Goal: Find contact information: Find contact information

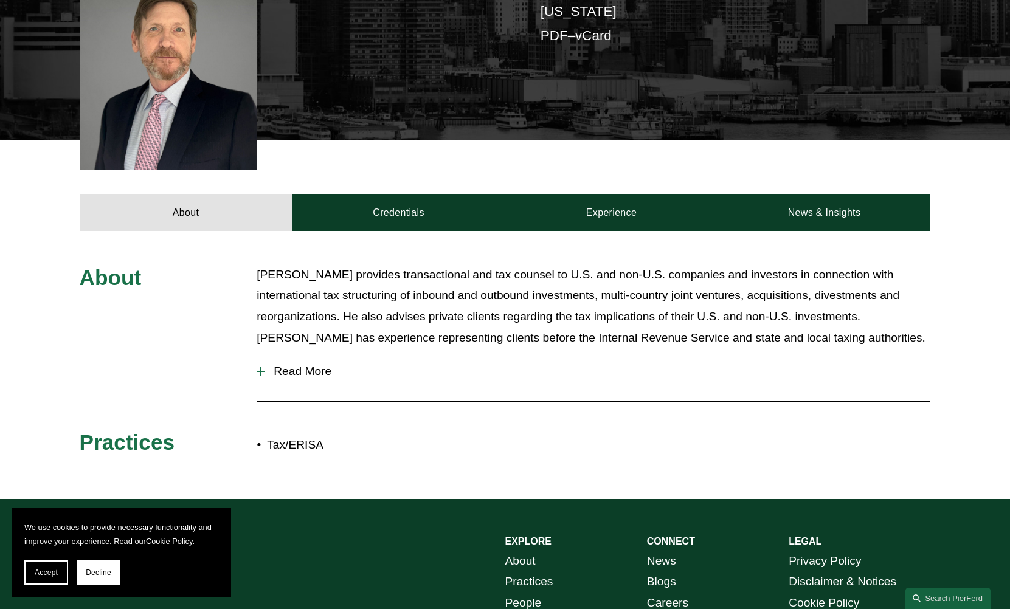
scroll to position [365, 0]
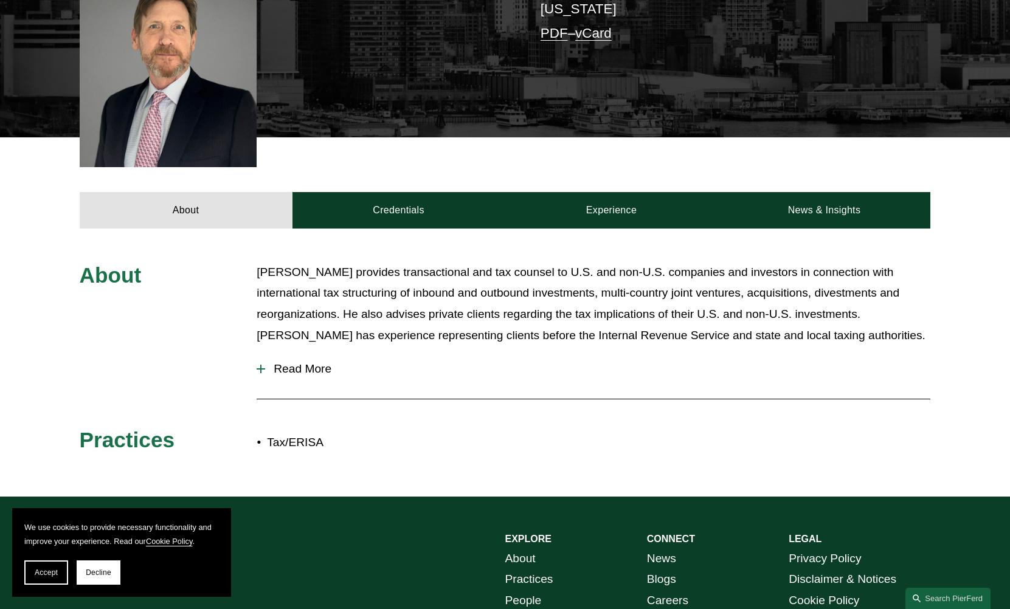
click at [307, 311] on p "Greg McKenzie provides transactional and tax counsel to U.S. and non-U.S. compa…" at bounding box center [594, 304] width 674 height 84
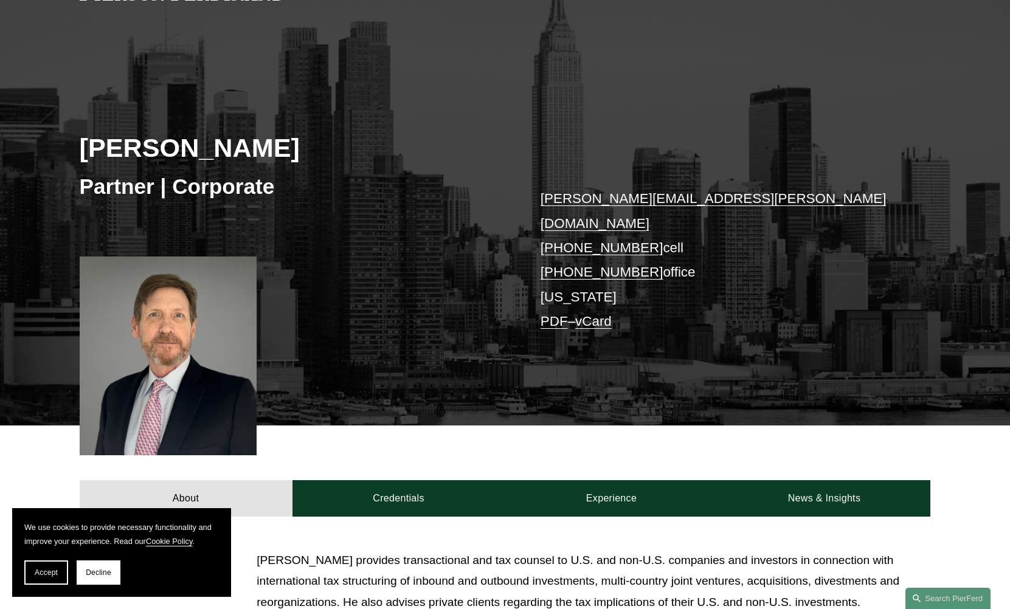
scroll to position [61, 0]
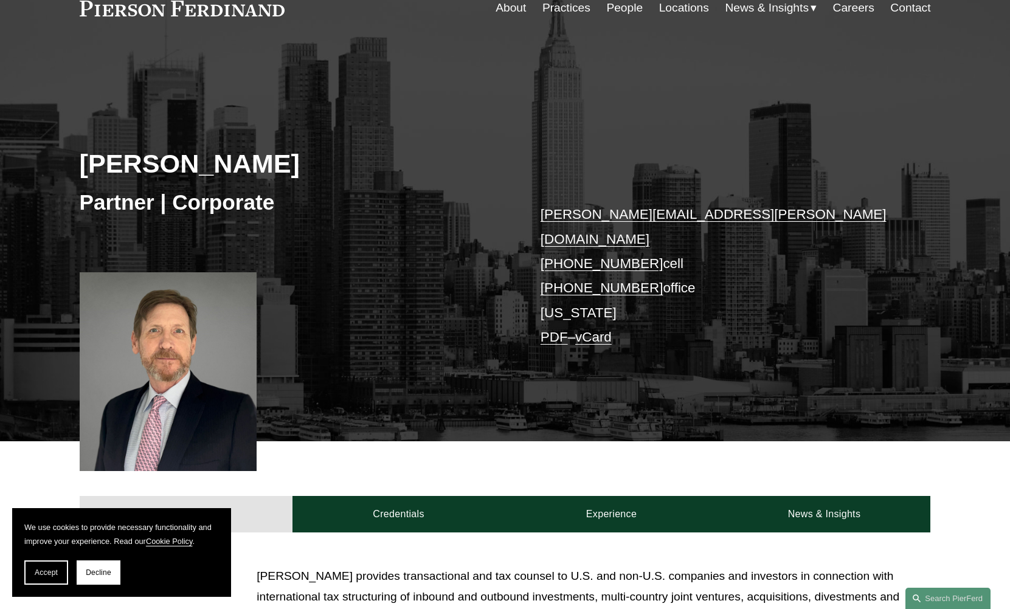
click at [558, 9] on link "Practices" at bounding box center [566, 7] width 48 height 23
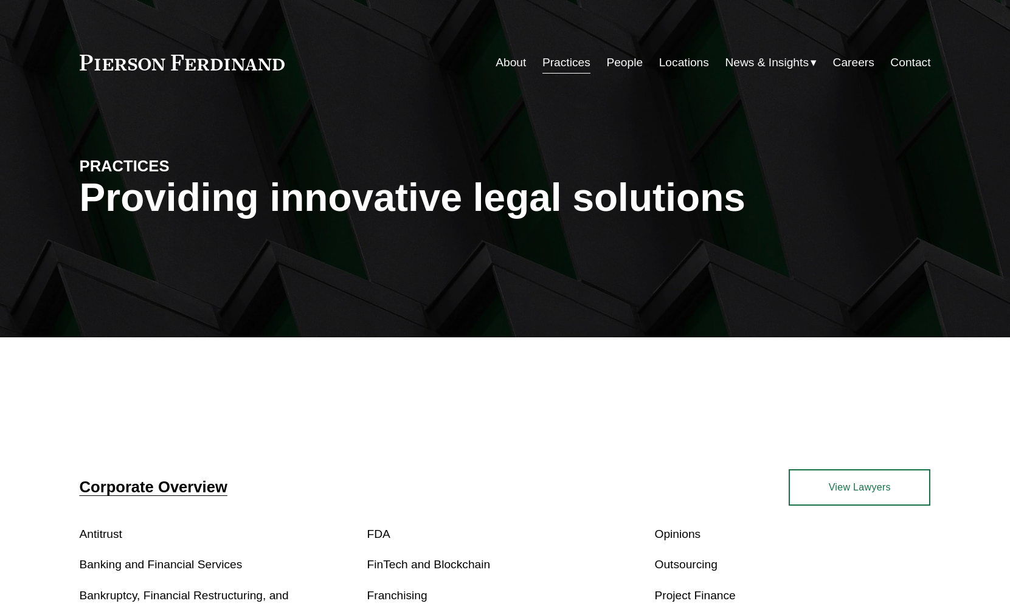
click at [618, 61] on link "People" at bounding box center [624, 62] width 36 height 23
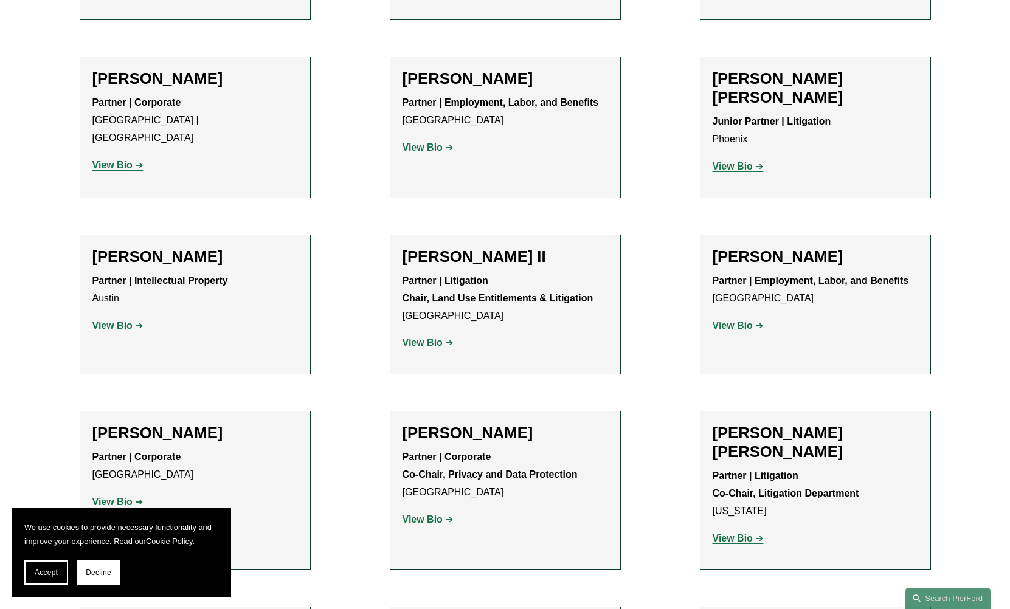
scroll to position [1520, 0]
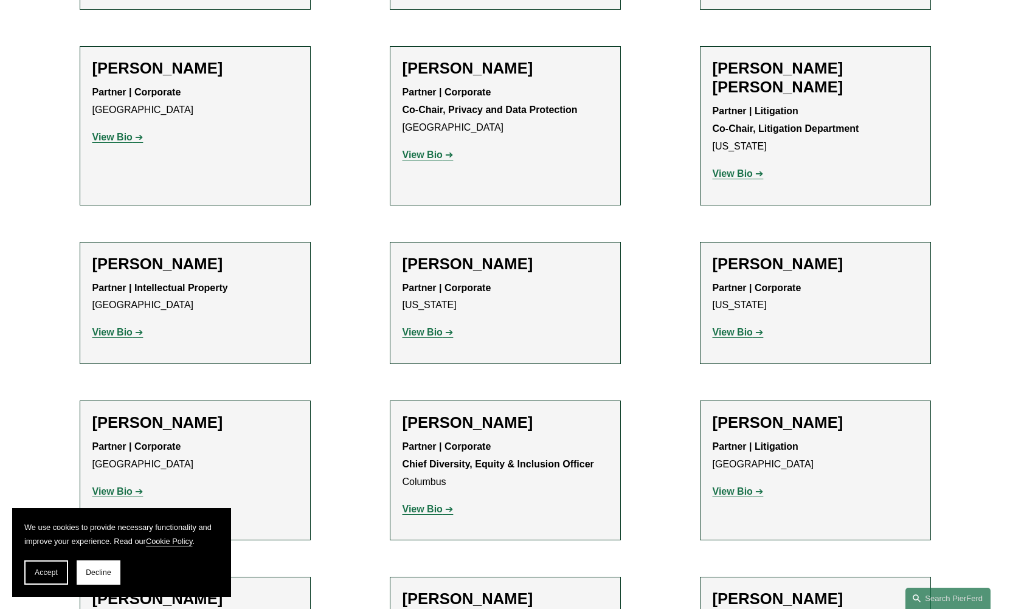
click at [800, 255] on h2 "[PERSON_NAME]" at bounding box center [816, 264] width 206 height 19
click at [733, 327] on strong "View Bio" at bounding box center [733, 332] width 40 height 10
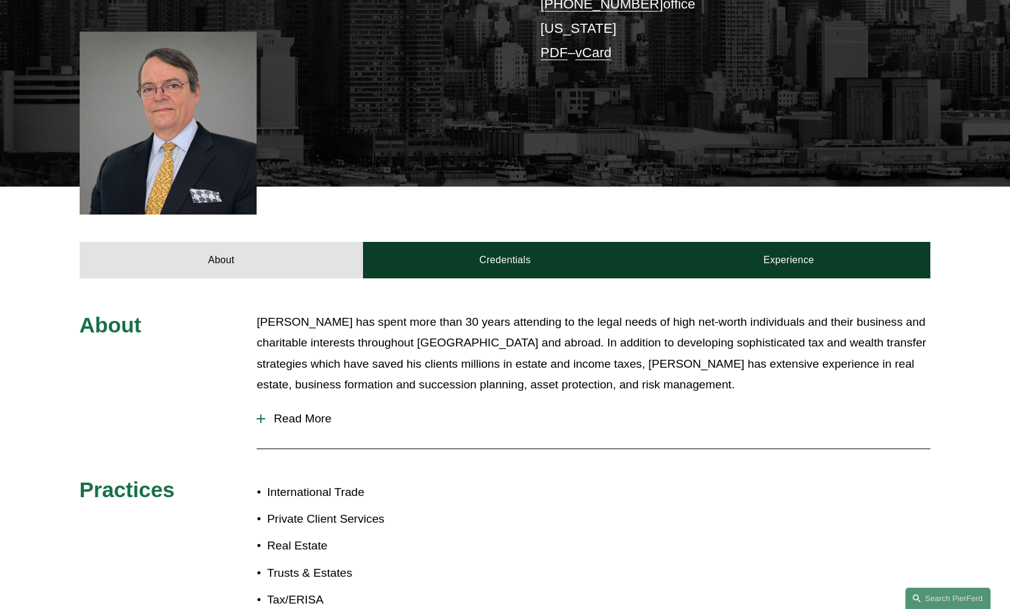
scroll to position [304, 0]
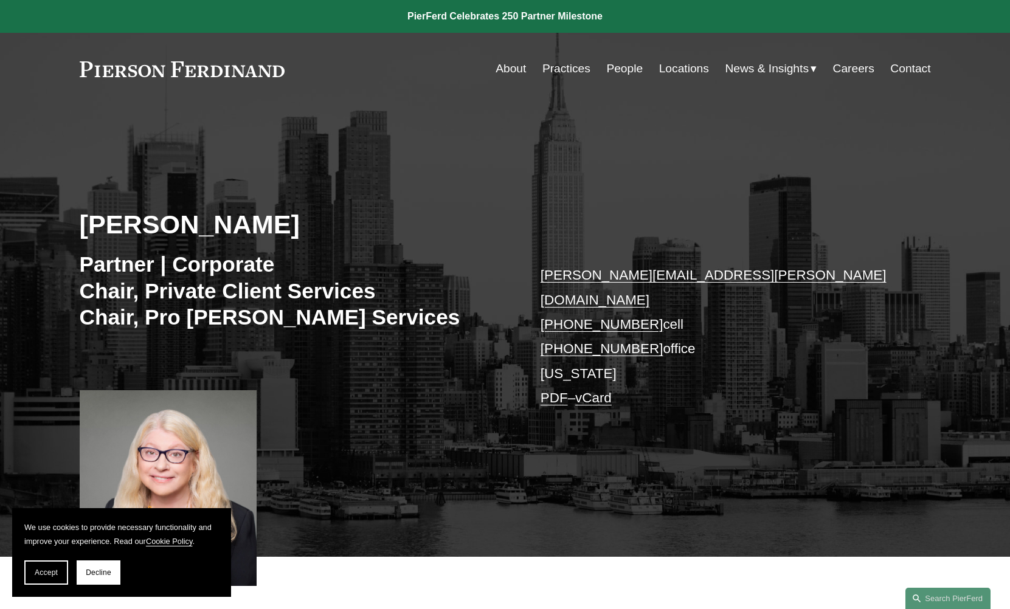
click at [775, 275] on p "sharon.soloff@pierferd.com +1.212.684.5129 cell +1.212.457.8033 office New York…" at bounding box center [718, 336] width 355 height 147
